Goal: Task Accomplishment & Management: Manage account settings

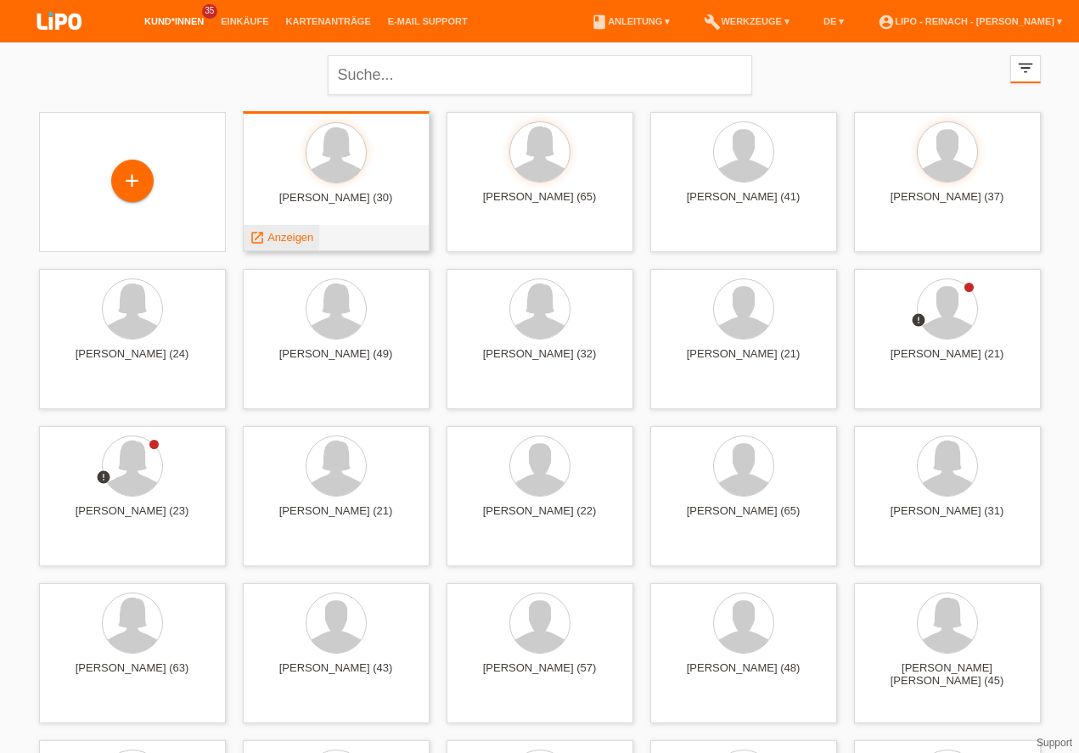
click at [283, 234] on span "Anzeigen" at bounding box center [290, 237] width 46 height 13
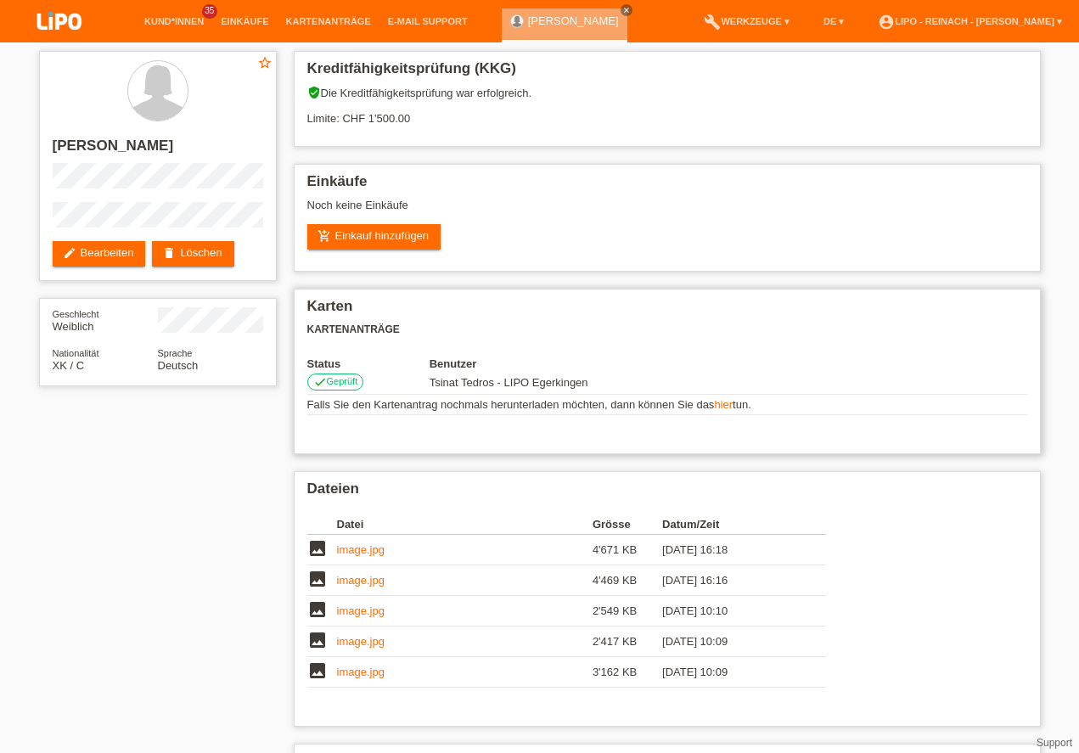
click at [952, 451] on div "Karten Kartenanträge Status Benutzer check Geprüft Tsinat Tedros - LIPO Egerkin…" at bounding box center [667, 372] width 747 height 166
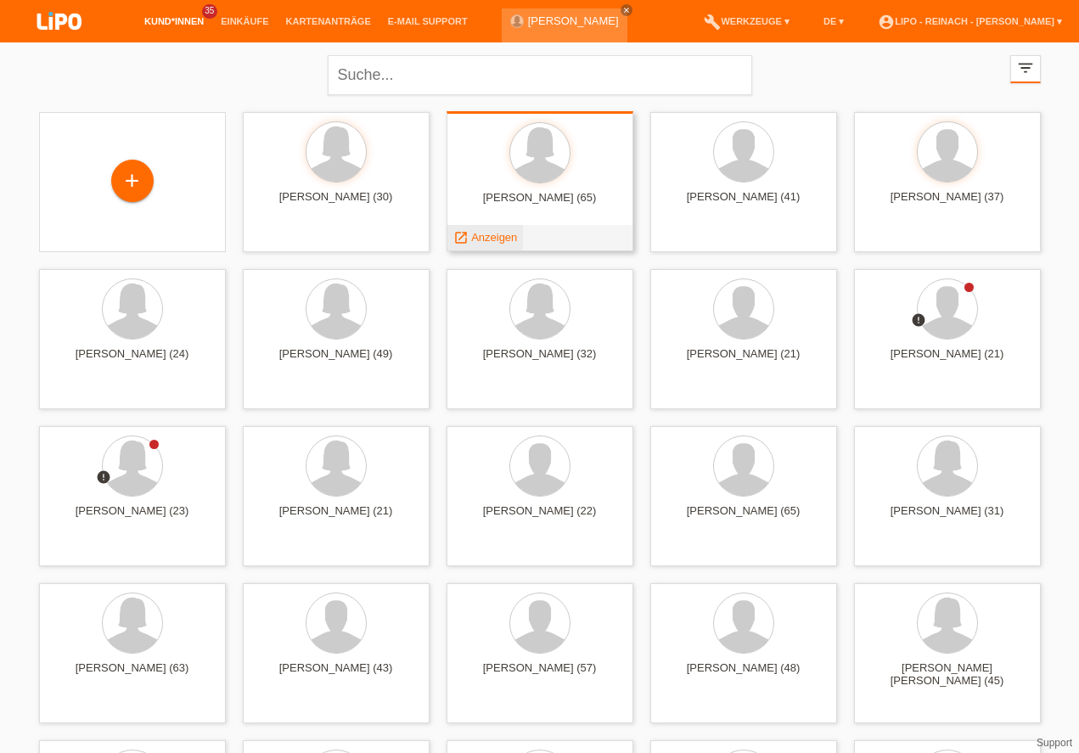
click at [484, 239] on span "Anzeigen" at bounding box center [494, 237] width 46 height 13
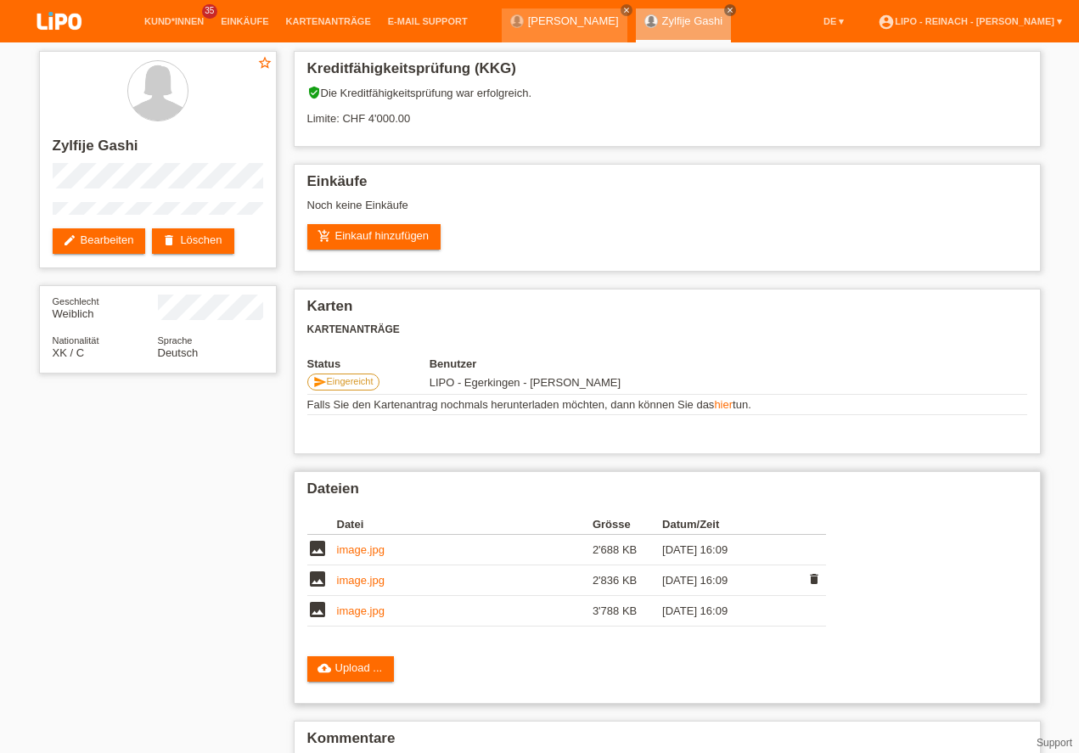
click at [362, 580] on link "image.jpg" at bounding box center [361, 580] width 48 height 13
click at [376, 544] on link "image.jpg" at bounding box center [361, 549] width 48 height 13
click at [341, 610] on link "image.jpg" at bounding box center [361, 610] width 48 height 13
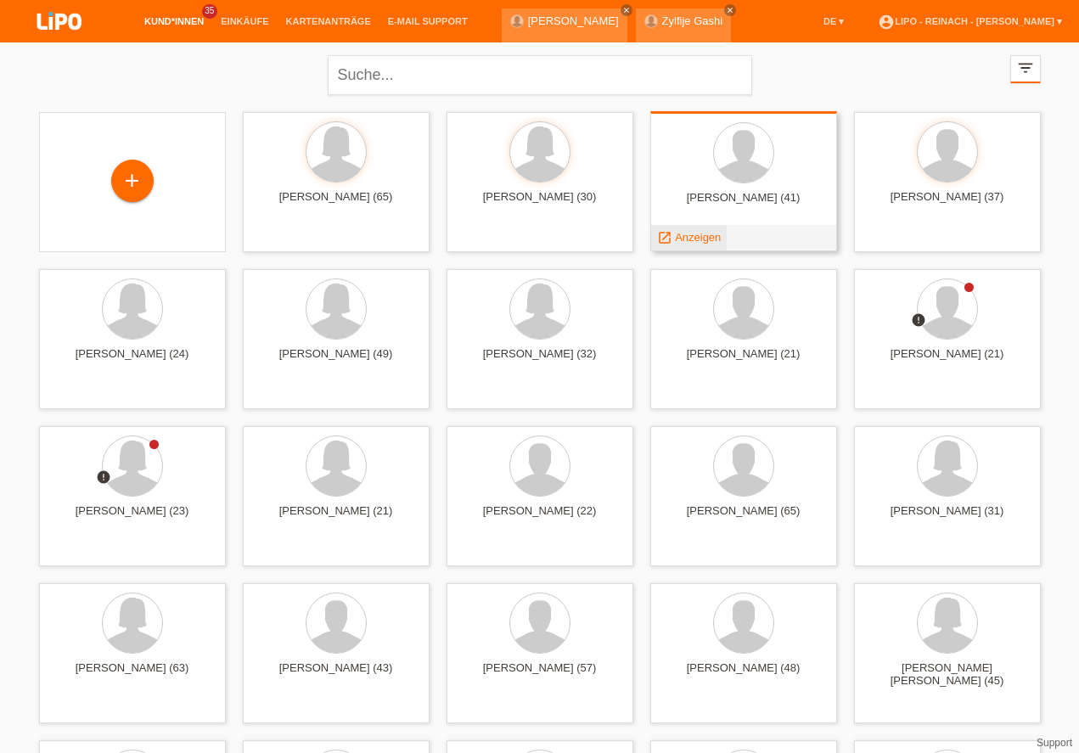
click at [703, 235] on span "Anzeigen" at bounding box center [698, 237] width 46 height 13
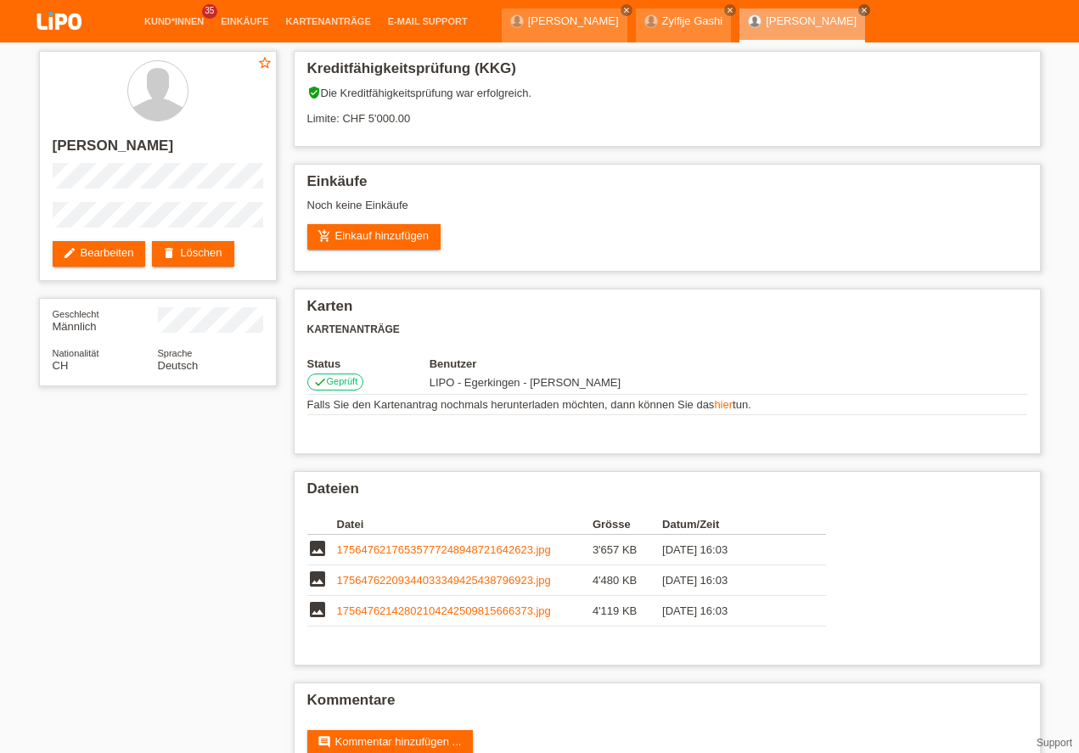
click at [976, 59] on link "account_circle LIPO - Reinach - Thomas Bauer ▾" at bounding box center [969, 64] width 201 height 10
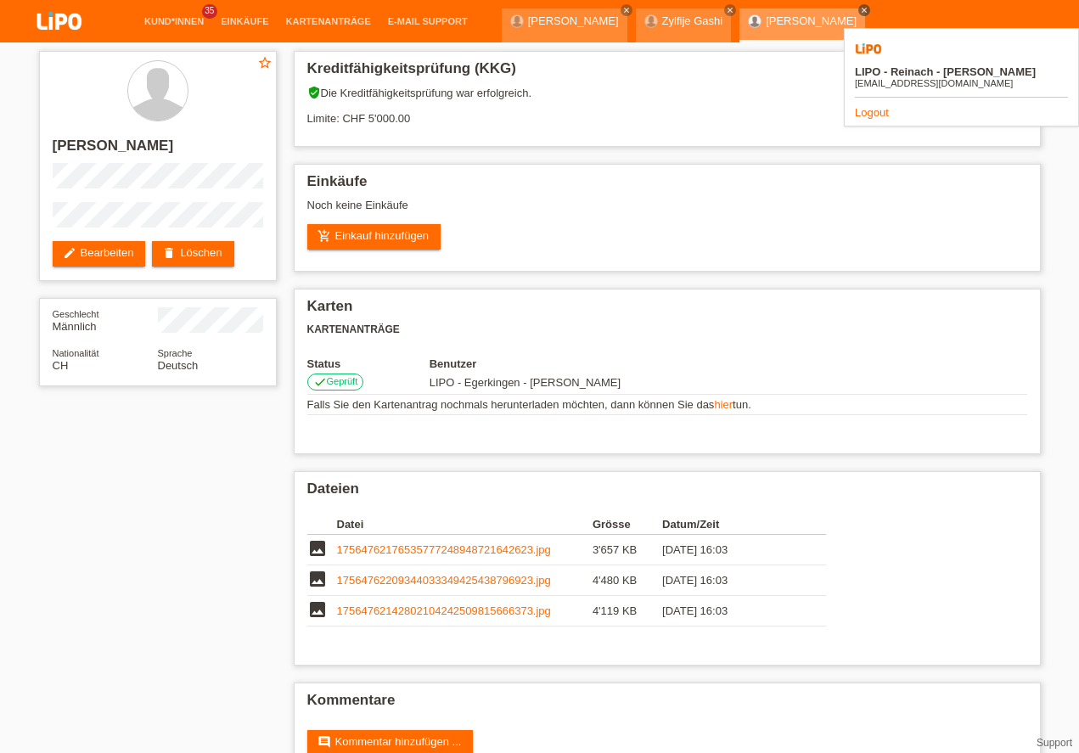
click at [860, 8] on icon "close" at bounding box center [864, 10] width 8 height 8
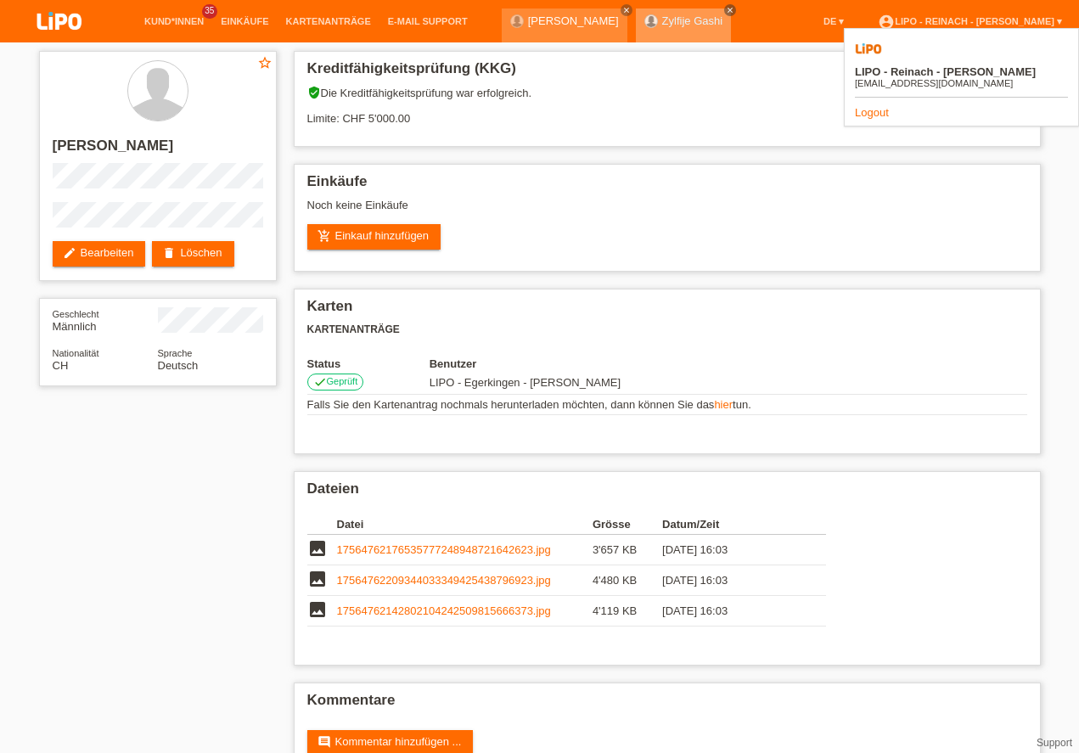
click at [726, 13] on icon "close" at bounding box center [730, 10] width 8 height 8
click at [620, 5] on link "close" at bounding box center [626, 10] width 12 height 12
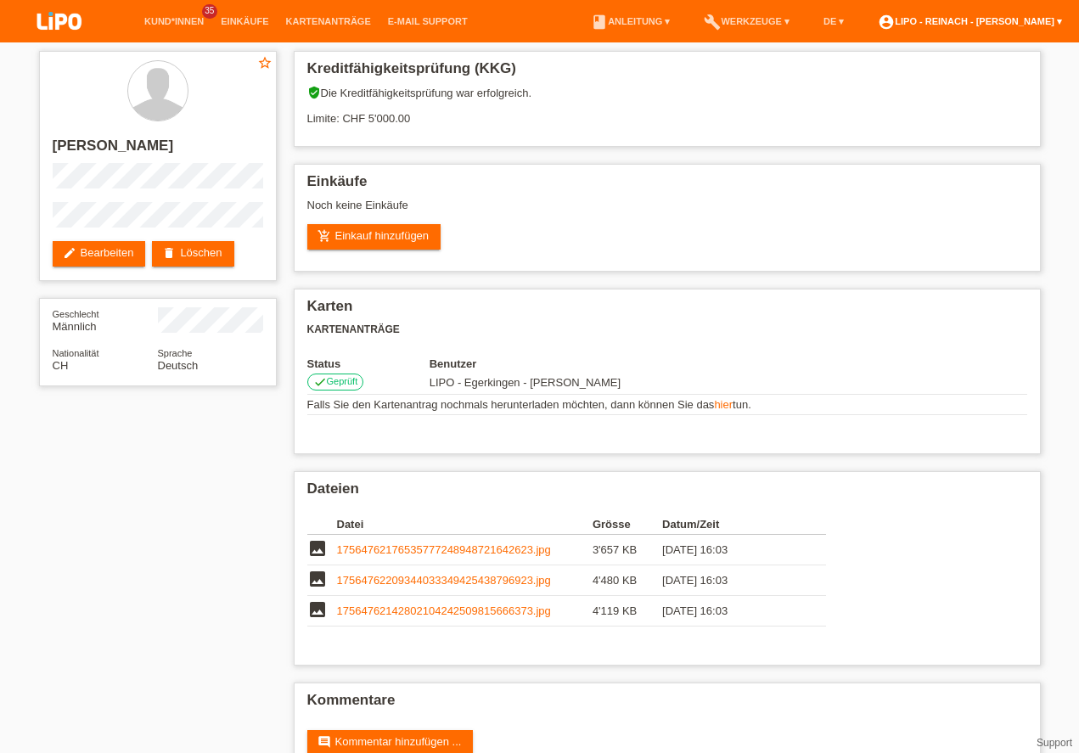
click at [982, 20] on link "account_circle LIPO - Reinach - Thomas Bauer ▾" at bounding box center [969, 21] width 201 height 10
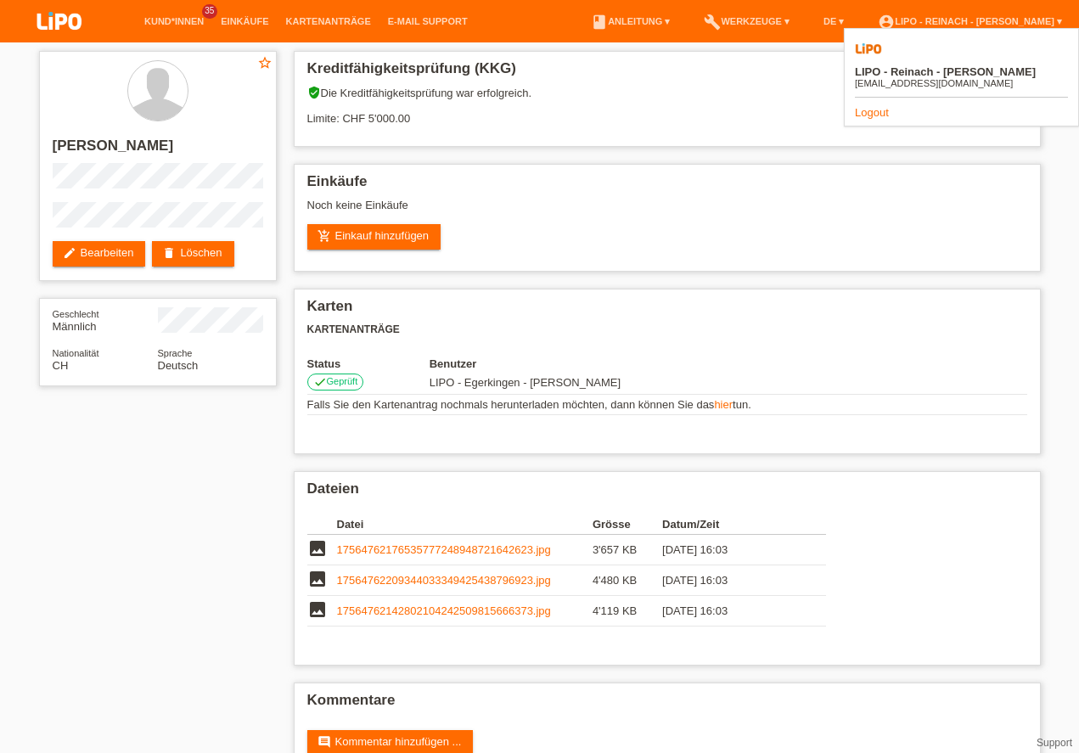
click at [62, 21] on img at bounding box center [59, 22] width 85 height 45
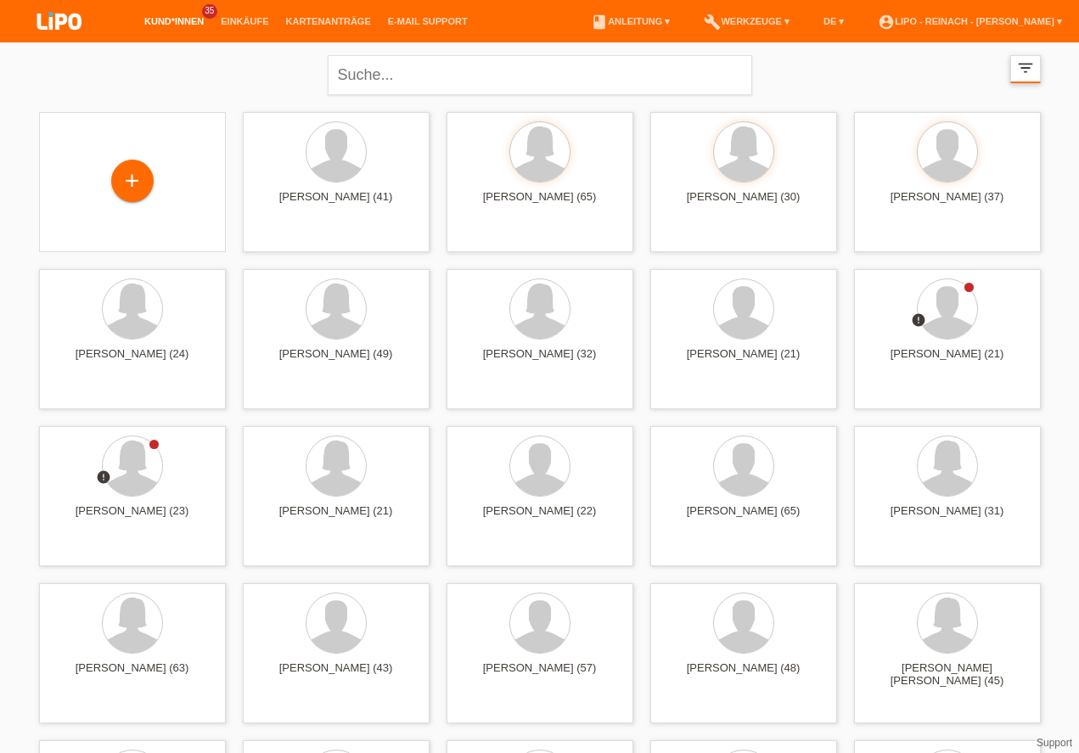
click at [1021, 67] on icon "filter_list" at bounding box center [1025, 68] width 19 height 19
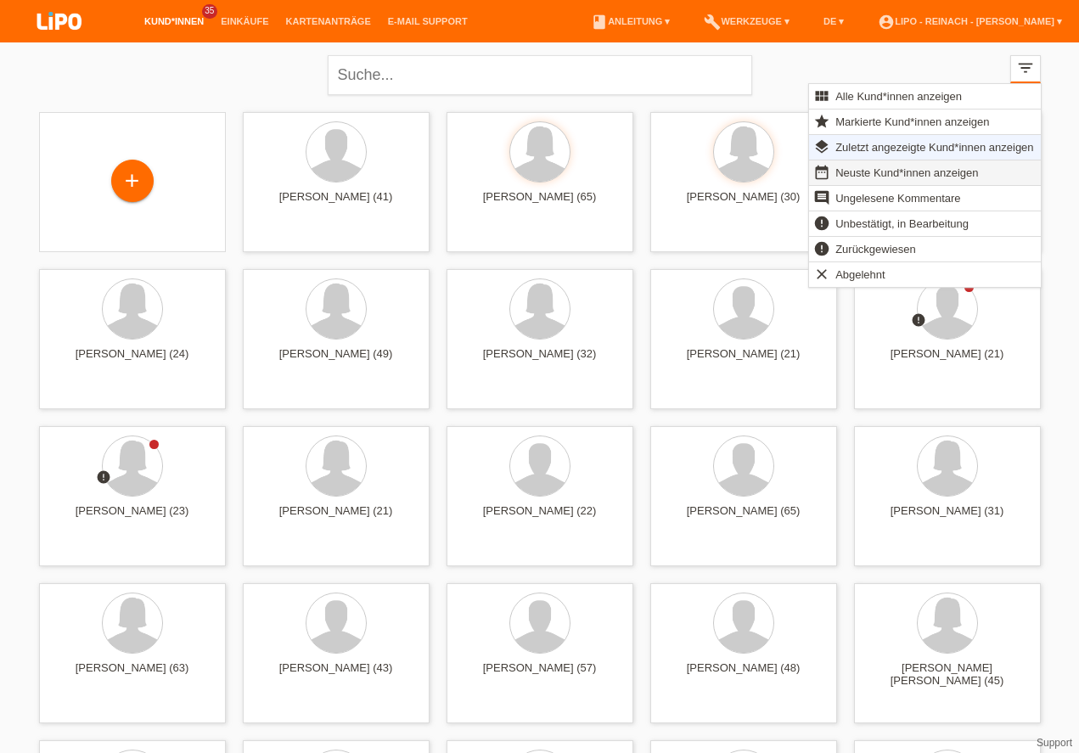
click at [876, 175] on span "Neuste Kund*innen anzeigen" at bounding box center [907, 172] width 148 height 20
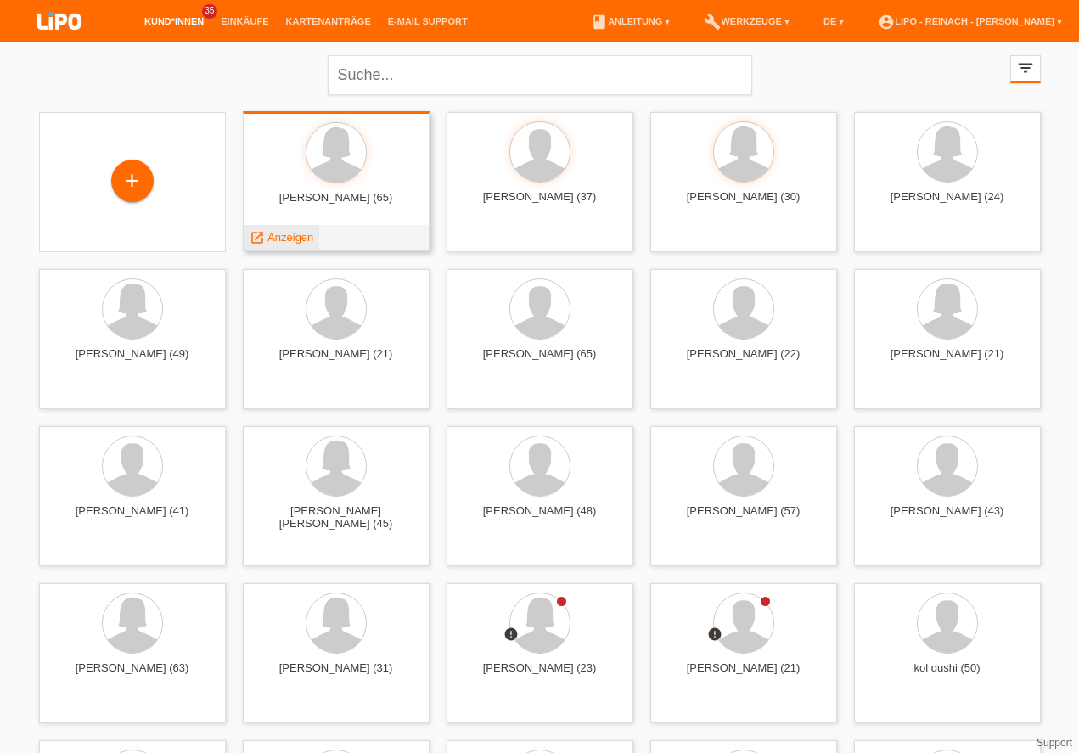
click at [285, 233] on span "Anzeigen" at bounding box center [290, 237] width 46 height 13
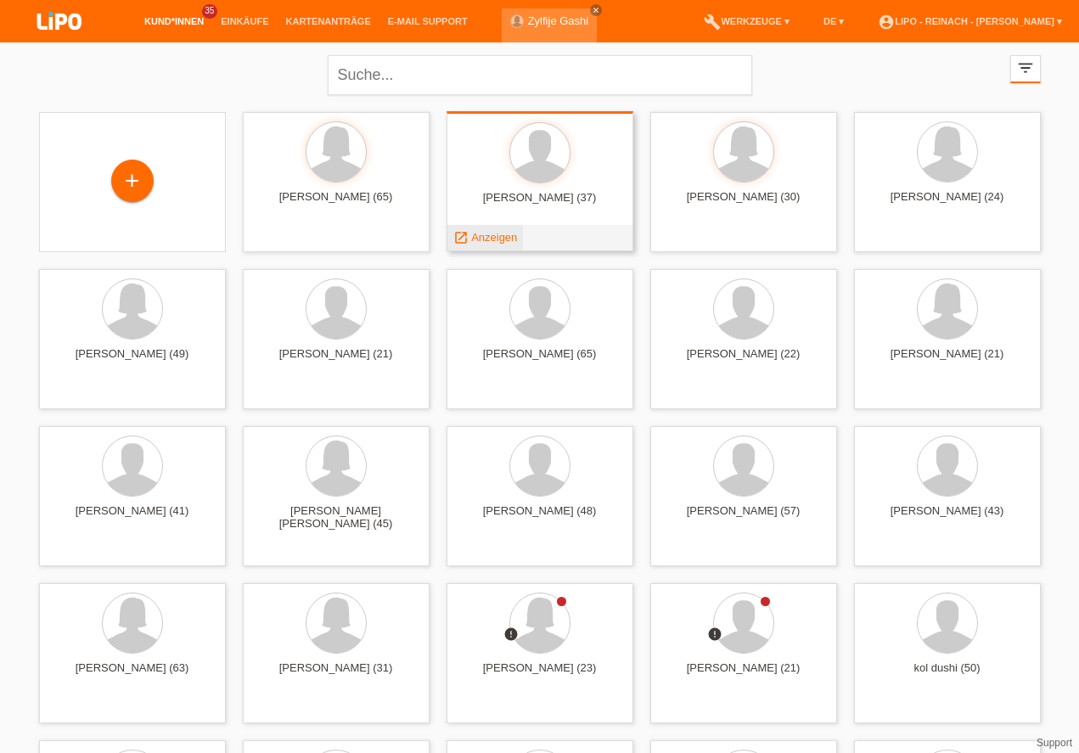
click at [485, 239] on span "Anzeigen" at bounding box center [494, 237] width 46 height 13
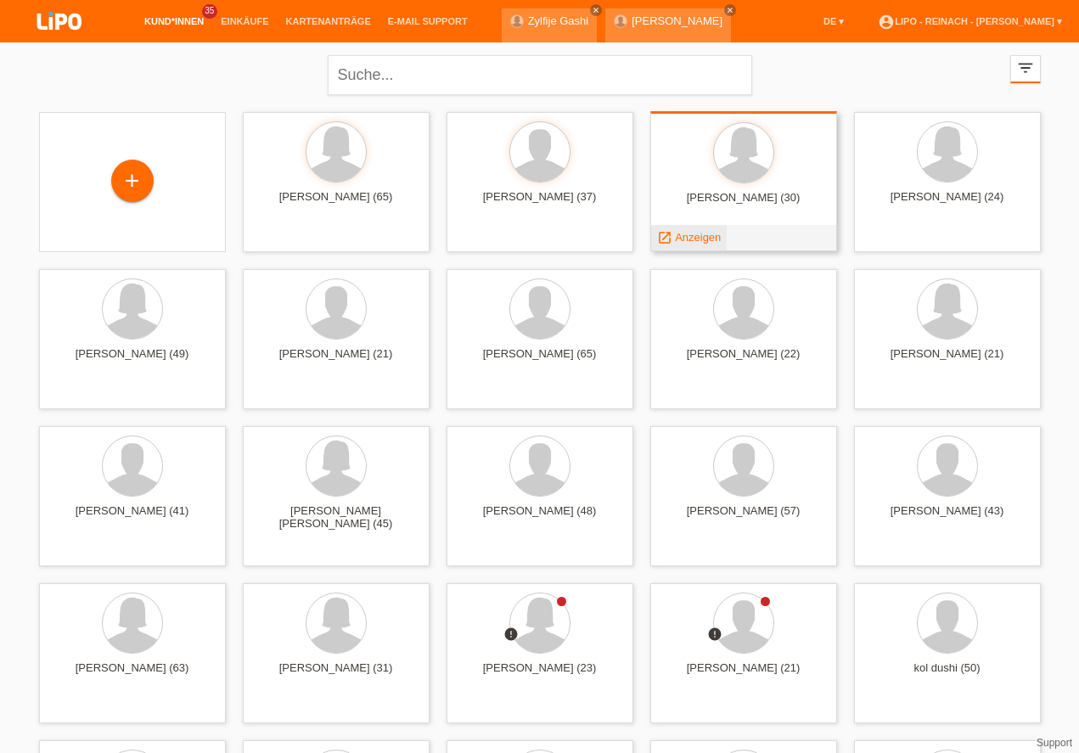
click at [698, 238] on span "Anzeigen" at bounding box center [698, 237] width 46 height 13
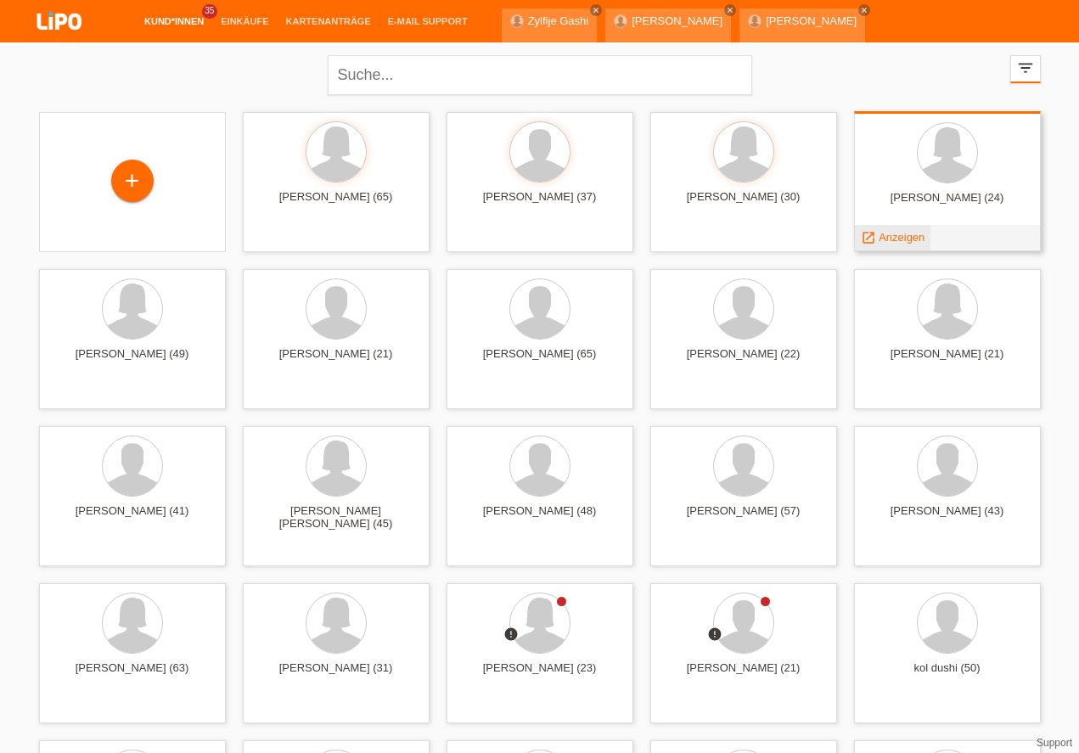
click at [895, 238] on span "Anzeigen" at bounding box center [901, 237] width 46 height 13
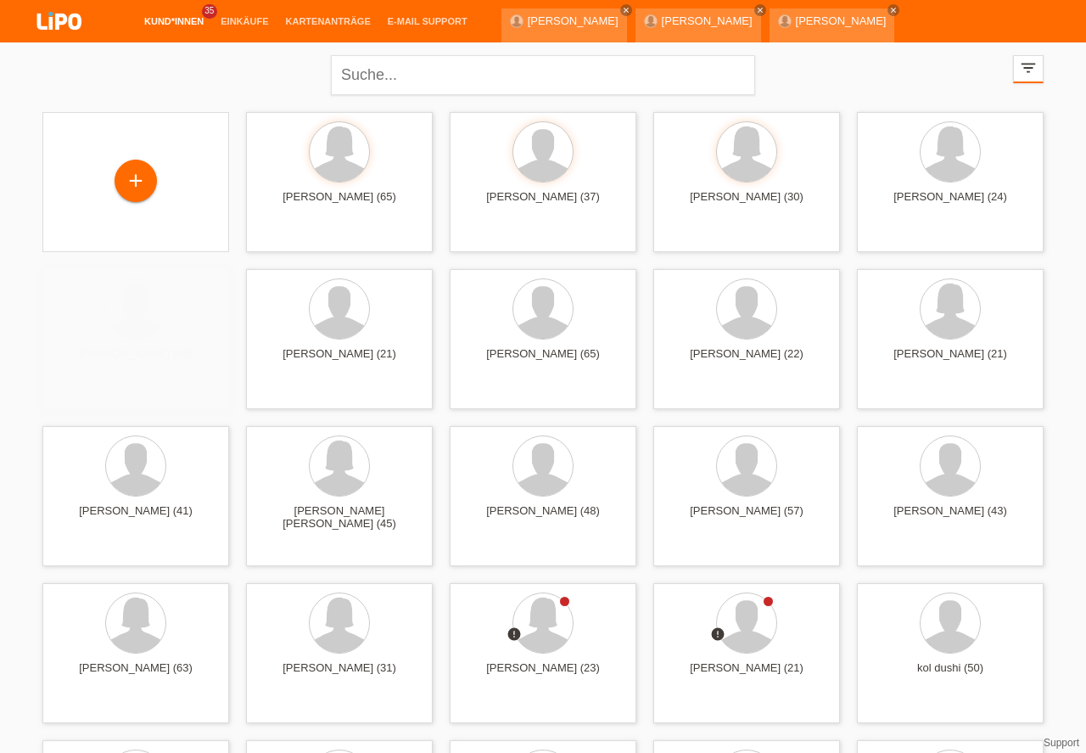
click at [1017, 59] on link "account_circle LIPO - Reinach - [PERSON_NAME] ▾" at bounding box center [977, 64] width 201 height 10
click at [1018, 59] on link "account_circle LIPO - Reinach - [PERSON_NAME] ▾" at bounding box center [977, 64] width 201 height 10
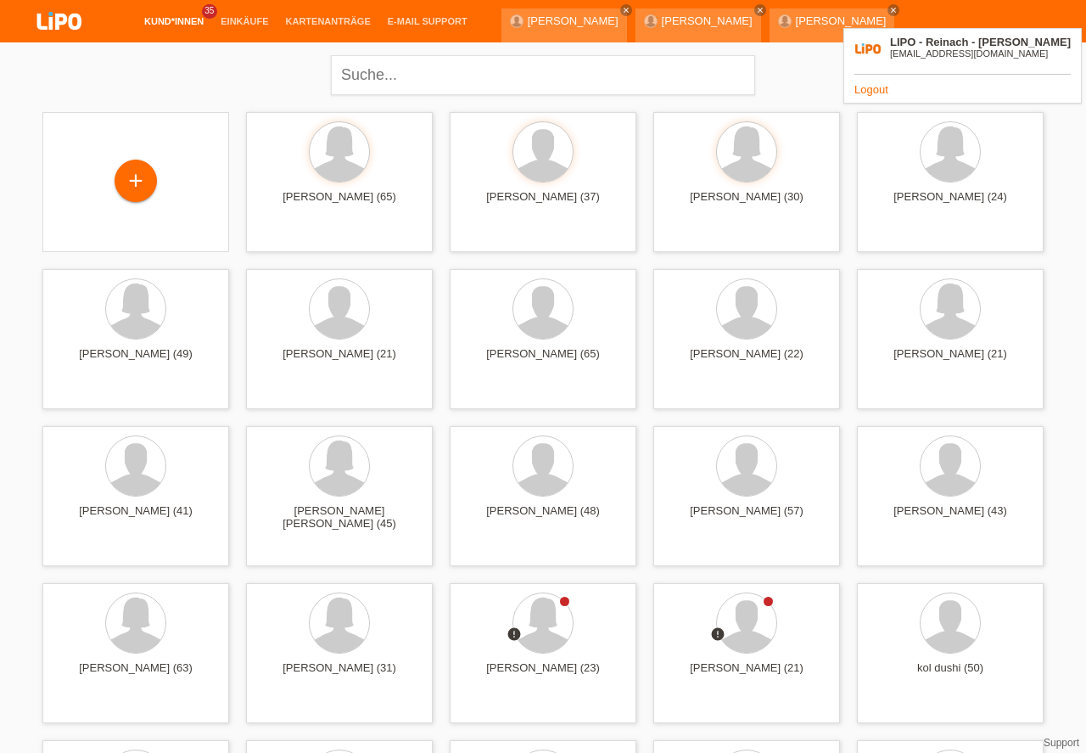
click at [994, 59] on link "account_circle LIPO - Reinach - [PERSON_NAME] ▾" at bounding box center [977, 64] width 201 height 10
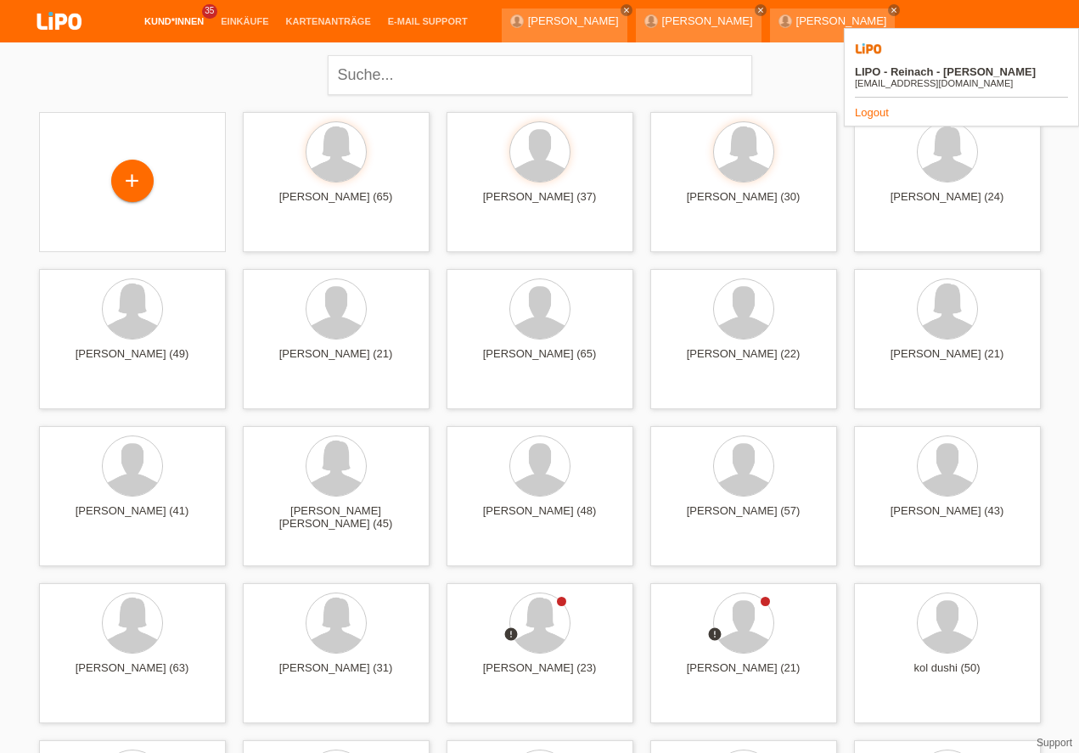
click at [873, 106] on link "Logout" at bounding box center [872, 112] width 34 height 13
